Goal: Find specific page/section: Find specific page/section

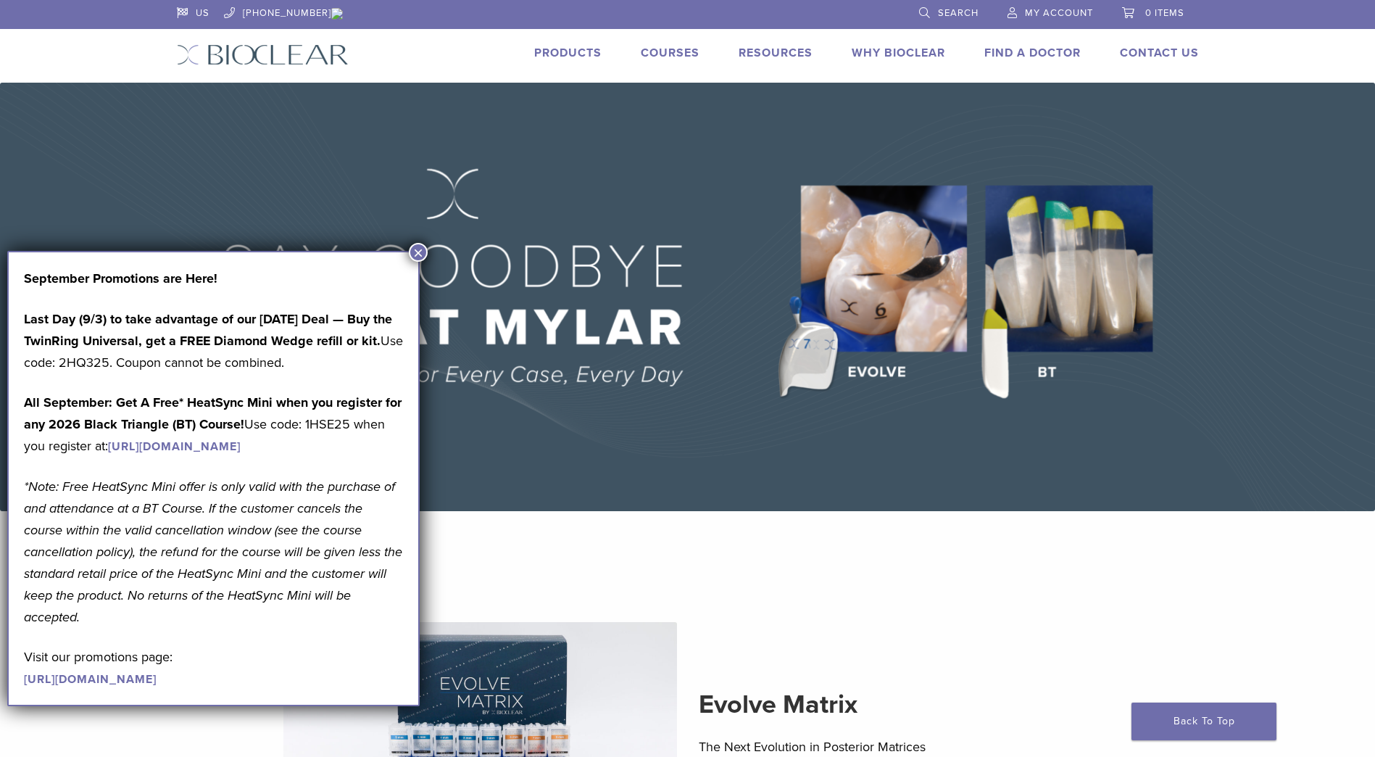
click at [331, 14] on img at bounding box center [337, 14] width 12 height 12
click at [418, 252] on button "×" at bounding box center [418, 252] width 19 height 19
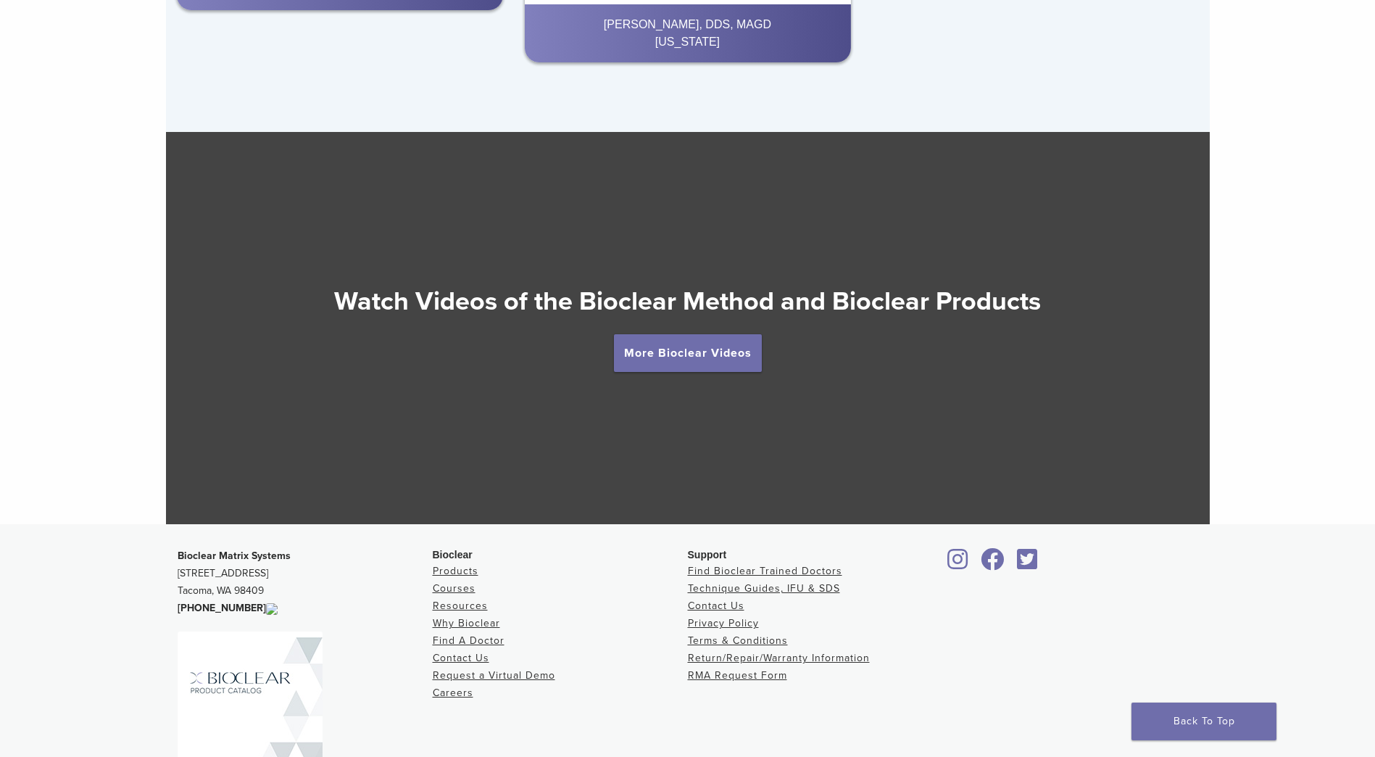
scroll to position [2497, 0]
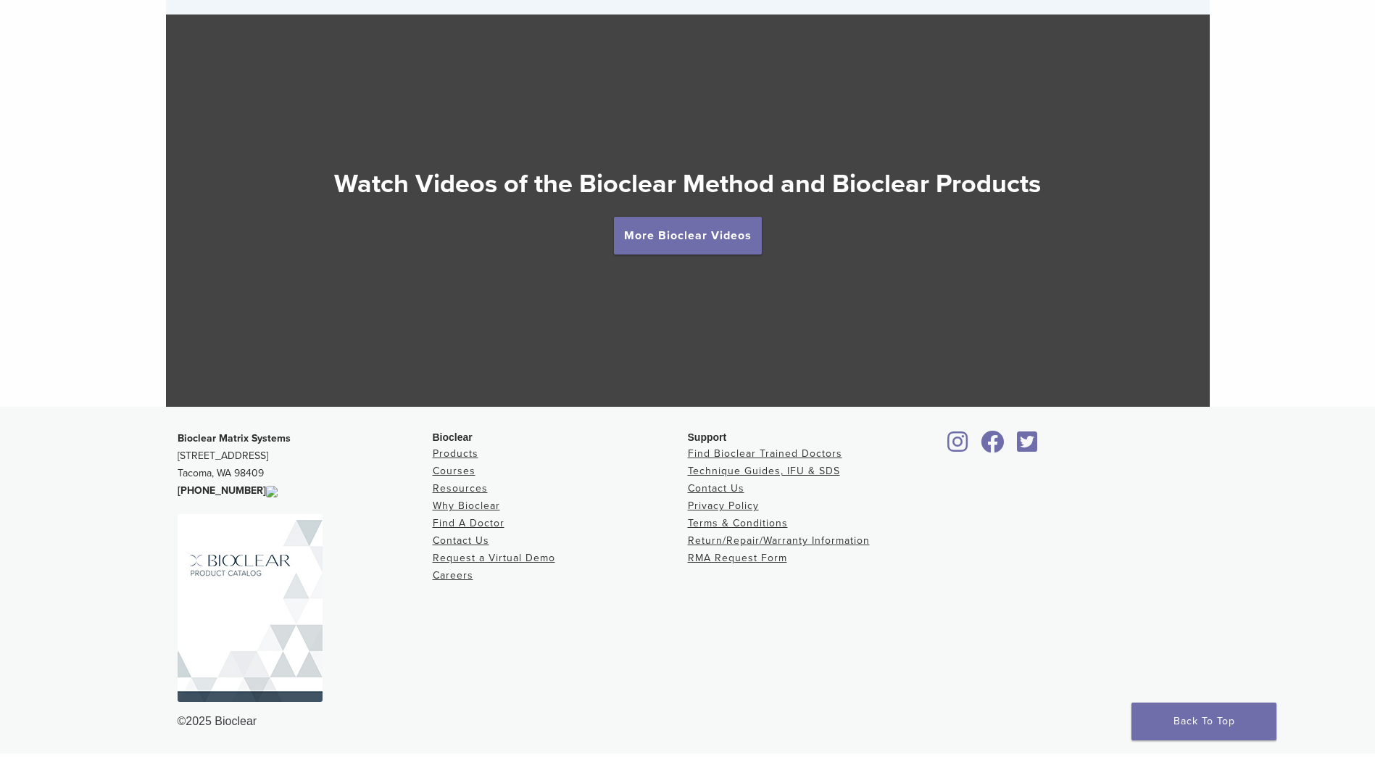
drag, startPoint x: 177, startPoint y: 437, endPoint x: 248, endPoint y: 488, distance: 87.3
click at [248, 488] on p "Bioclear Matrix Systems [STREET_ADDRESS] [PHONE_NUMBER]" at bounding box center [305, 465] width 255 height 70
drag, startPoint x: 248, startPoint y: 488, endPoint x: 233, endPoint y: 462, distance: 30.2
click at [346, 552] on link at bounding box center [305, 608] width 255 height 188
click at [342, 481] on p "Bioclear Matrix Systems [STREET_ADDRESS] [PHONE_NUMBER]" at bounding box center [305, 465] width 255 height 70
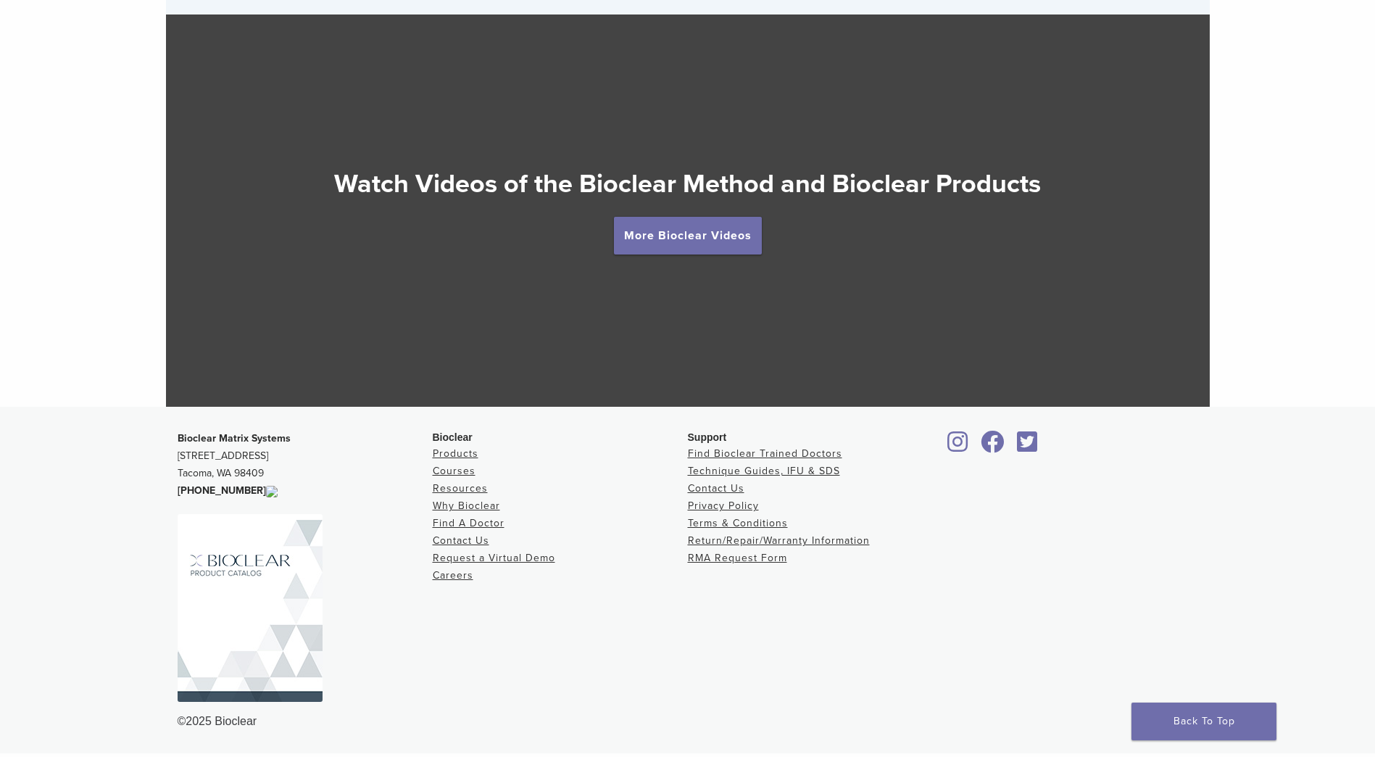
drag, startPoint x: 178, startPoint y: 438, endPoint x: 246, endPoint y: 489, distance: 84.4
click at [246, 489] on p "Bioclear Matrix Systems [STREET_ADDRESS] [PHONE_NUMBER]" at bounding box center [305, 465] width 255 height 70
drag, startPoint x: 246, startPoint y: 489, endPoint x: 226, endPoint y: 467, distance: 29.3
click at [337, 425] on div "Bioclear Matrix Systems [STREET_ADDRESS] [PHONE_NUMBER] Bioclear Products Cours…" at bounding box center [688, 579] width 1044 height 323
click at [314, 431] on div "Bioclear Matrix Systems [STREET_ADDRESS] [PHONE_NUMBER] Bioclear Products Cours…" at bounding box center [688, 579] width 1044 height 323
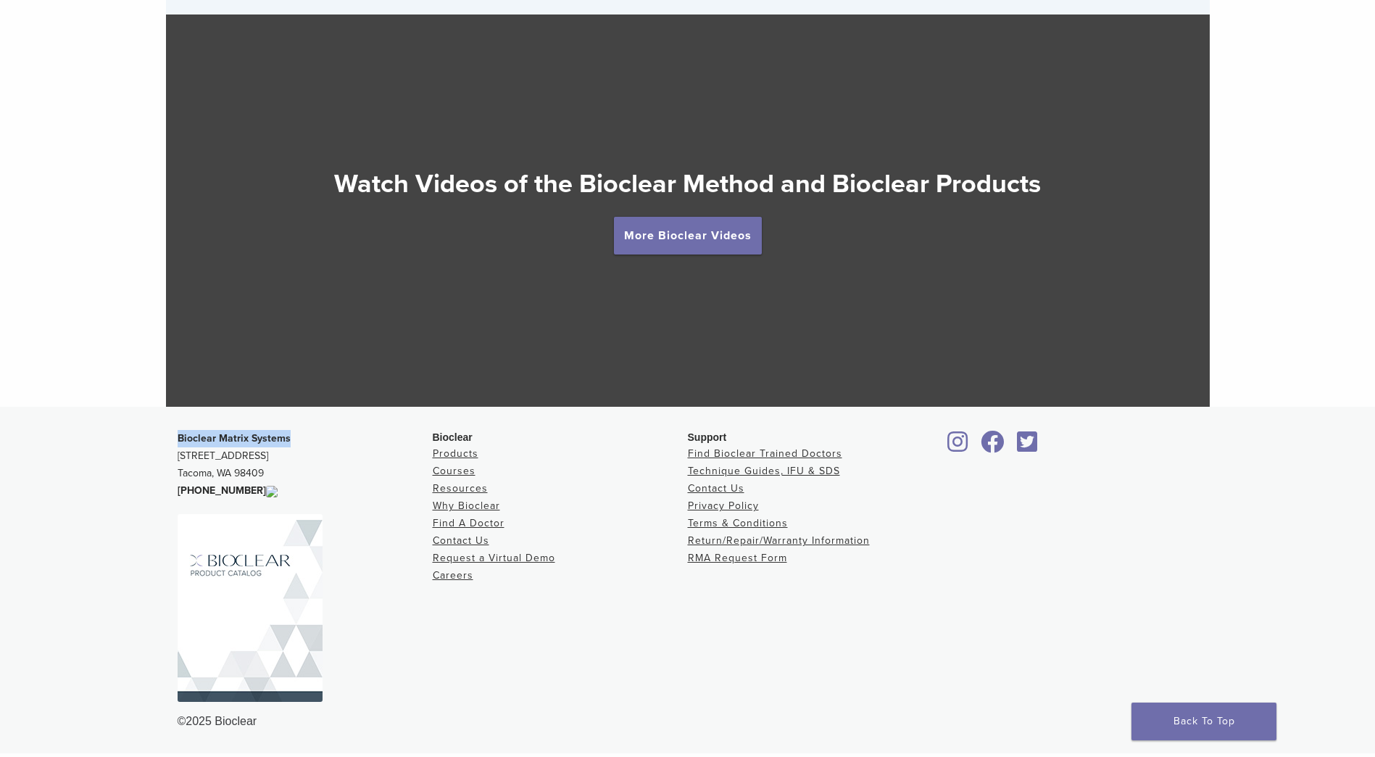
drag, startPoint x: 303, startPoint y: 434, endPoint x: 176, endPoint y: 438, distance: 126.9
click at [176, 438] on div "Bioclear Matrix Systems [STREET_ADDRESS] [PHONE_NUMBER] Bioclear Products Cours…" at bounding box center [688, 579] width 1044 height 323
drag, startPoint x: 176, startPoint y: 438, endPoint x: 200, endPoint y: 441, distance: 24.1
